Goal: Find specific page/section: Find specific page/section

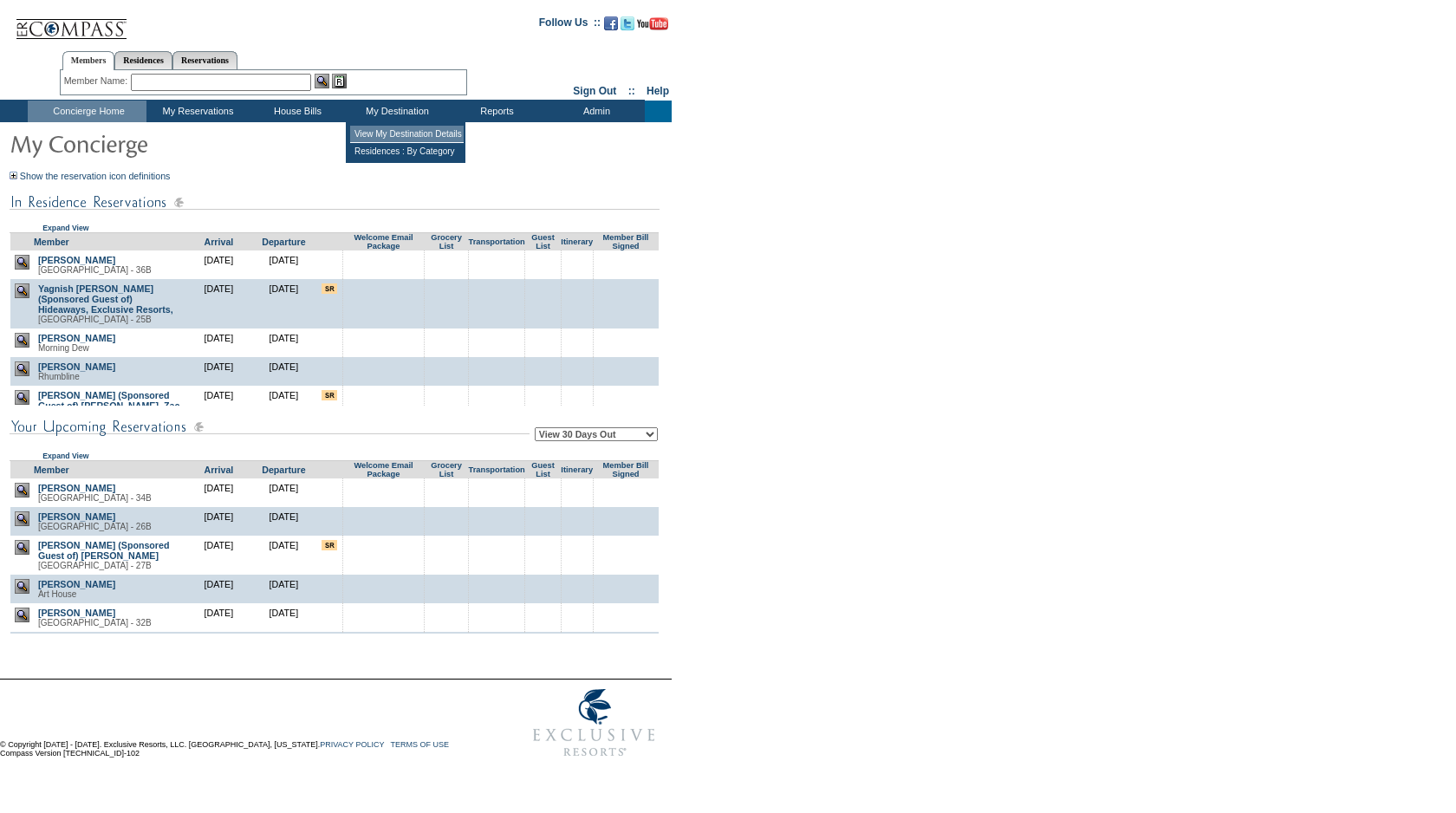
click at [401, 131] on td "View My Destination Details" at bounding box center [407, 134] width 113 height 17
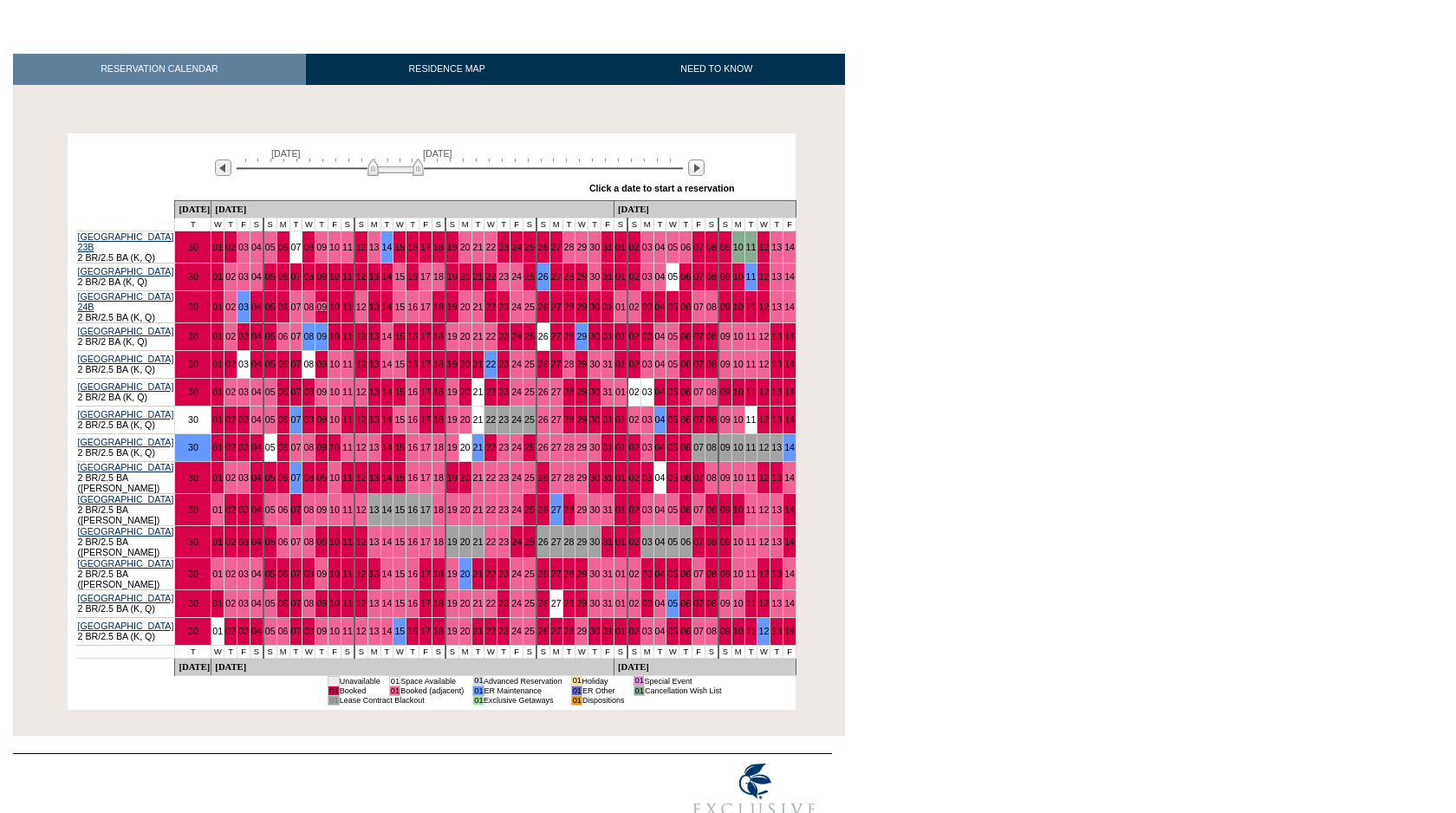
scroll to position [215, 0]
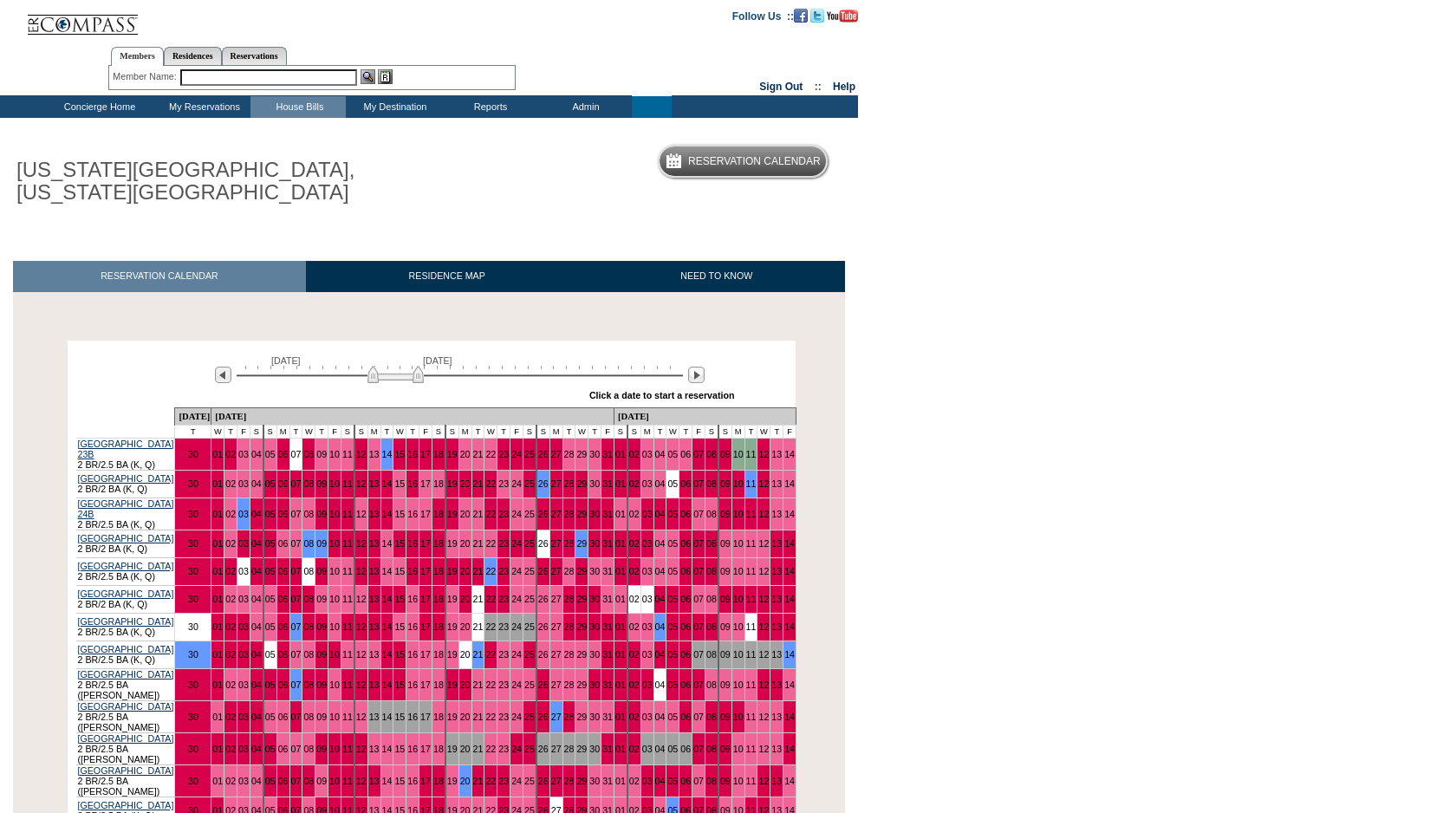
scroll to position [219, 0]
